Goal: Book appointment/travel/reservation

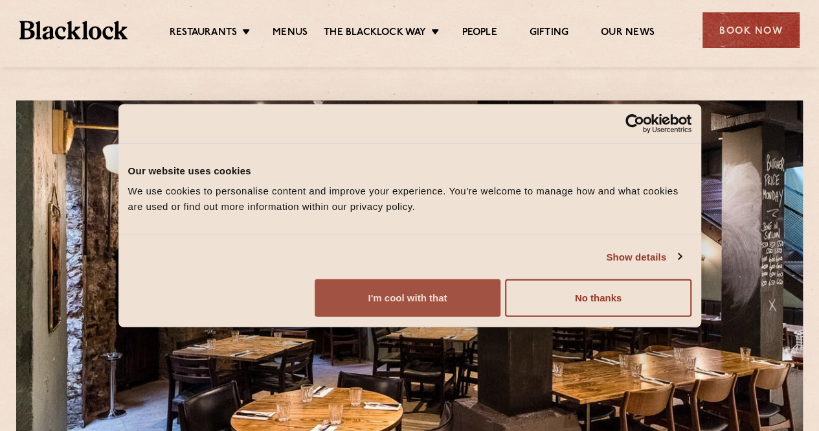
click at [501, 317] on button "I'm cool with that" at bounding box center [408, 298] width 186 height 38
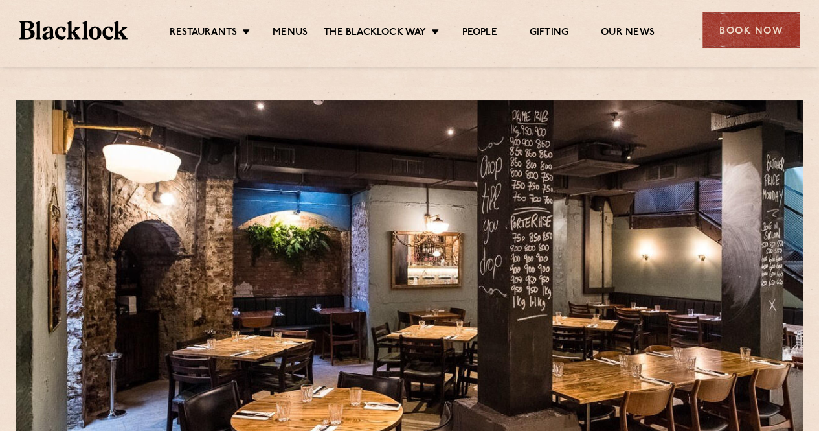
scroll to position [1, 0]
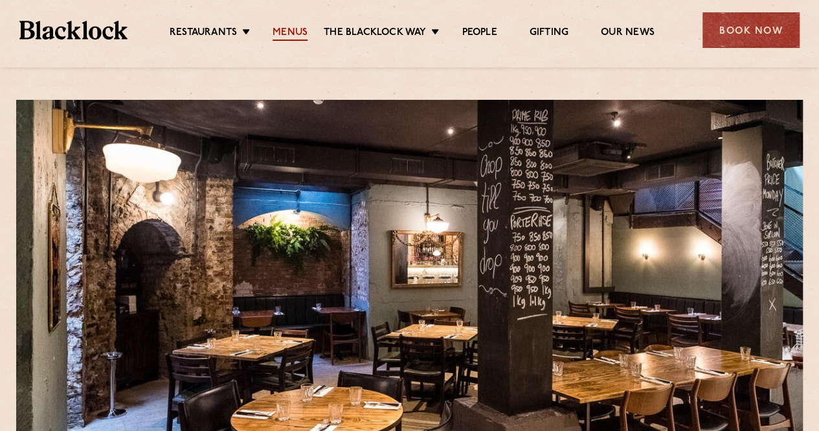
click at [297, 29] on link "Menus" at bounding box center [290, 34] width 35 height 14
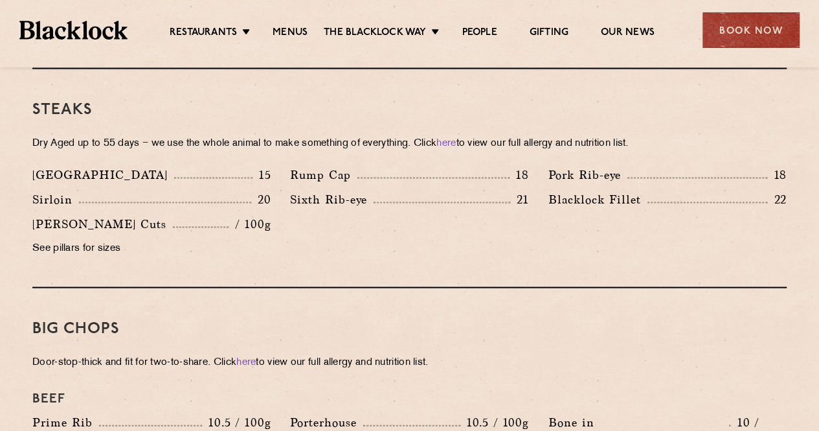
scroll to position [1203, 0]
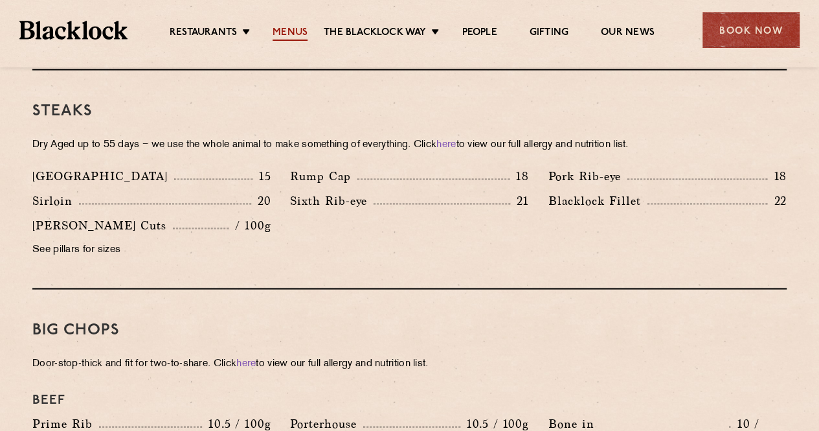
click at [293, 30] on link "Menus" at bounding box center [290, 34] width 35 height 14
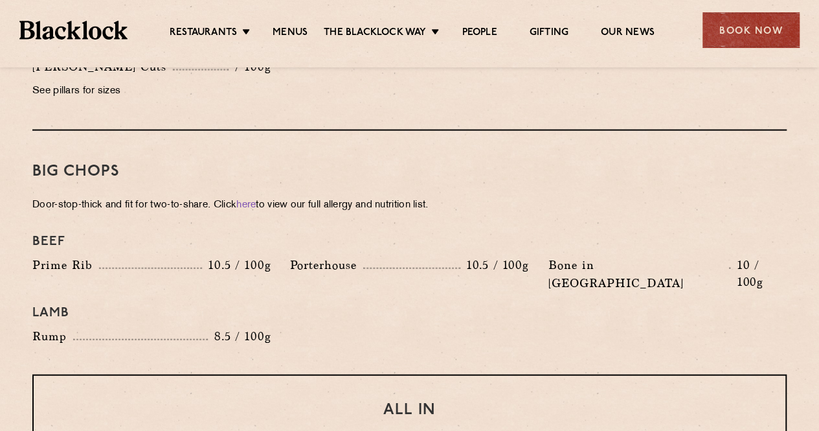
scroll to position [1362, 0]
click at [473, 401] on h3 "All In" at bounding box center [410, 409] width 700 height 17
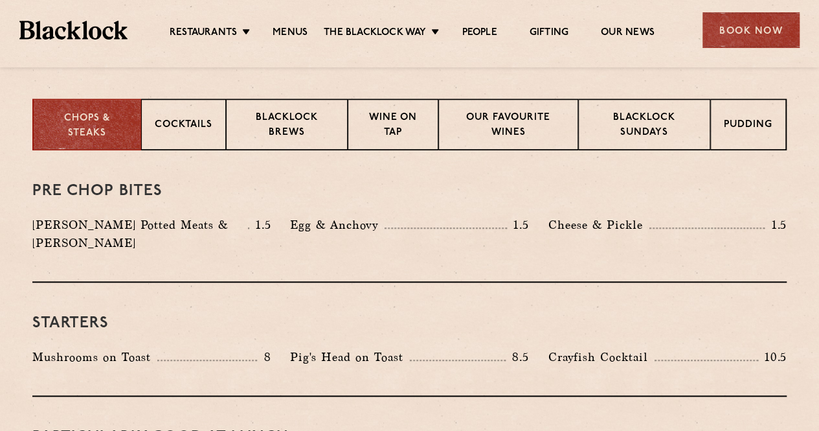
scroll to position [343, 0]
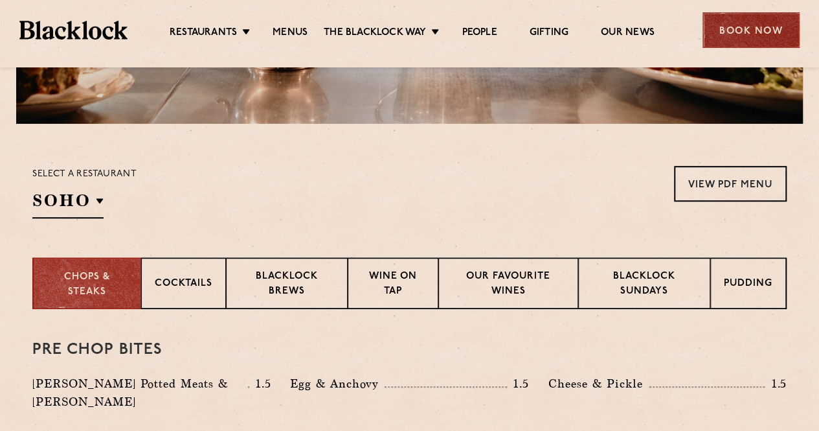
click at [742, 28] on div "Book Now" at bounding box center [751, 30] width 97 height 36
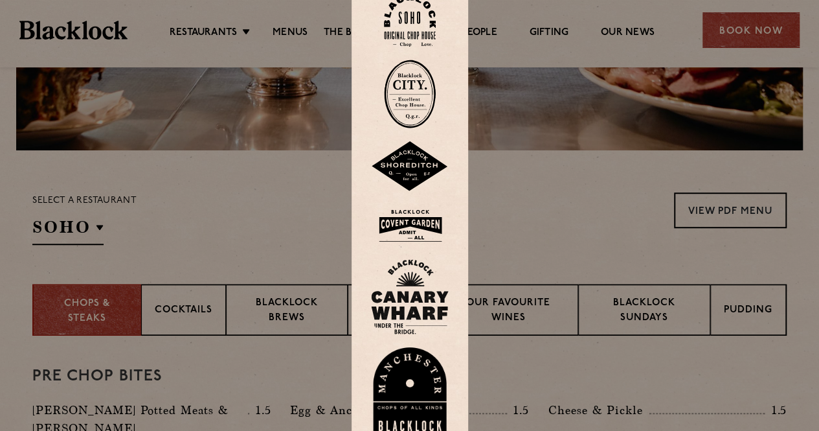
scroll to position [306, 0]
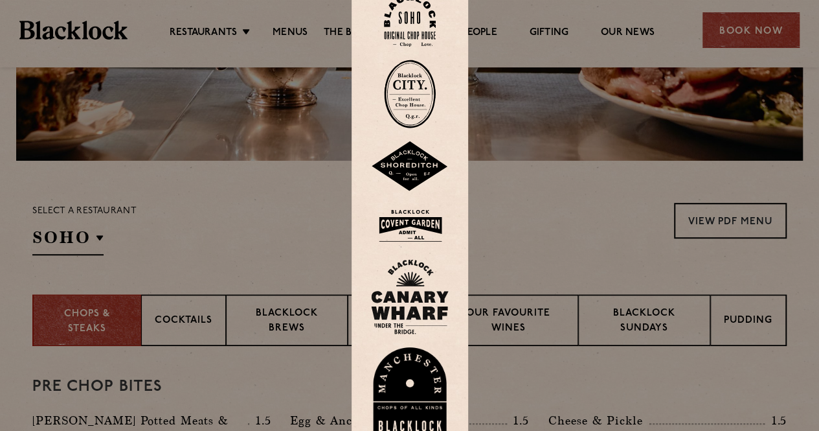
click at [413, 113] on img at bounding box center [410, 94] width 52 height 69
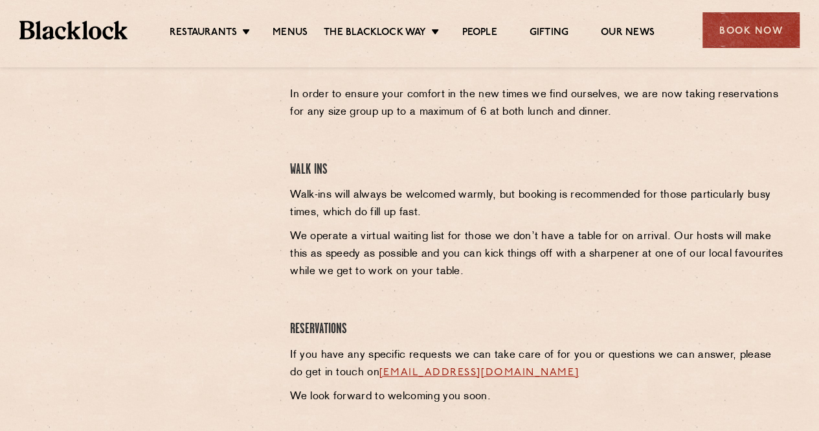
scroll to position [464, 0]
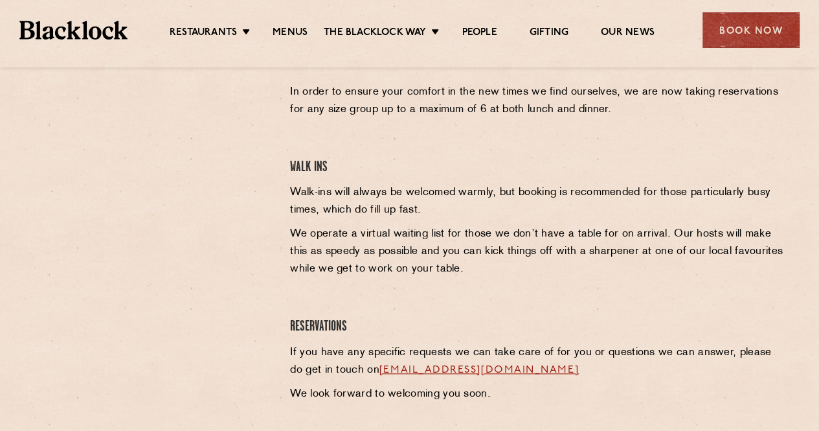
click at [27, 329] on div at bounding box center [152, 237] width 258 height 392
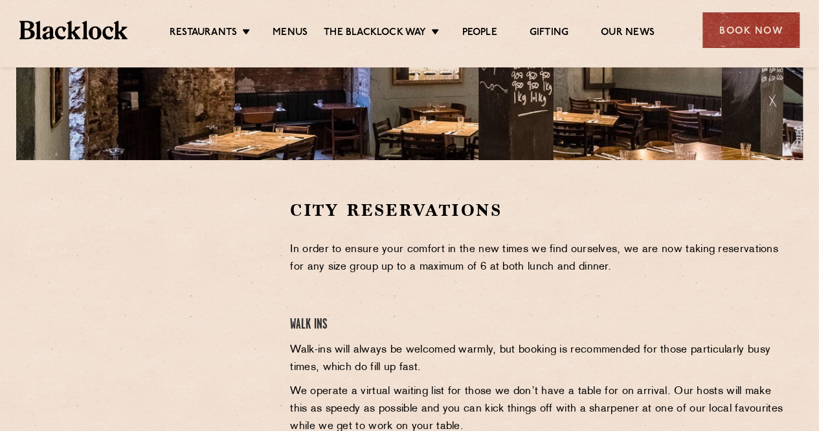
scroll to position [322, 0]
